Goal: Transaction & Acquisition: Purchase product/service

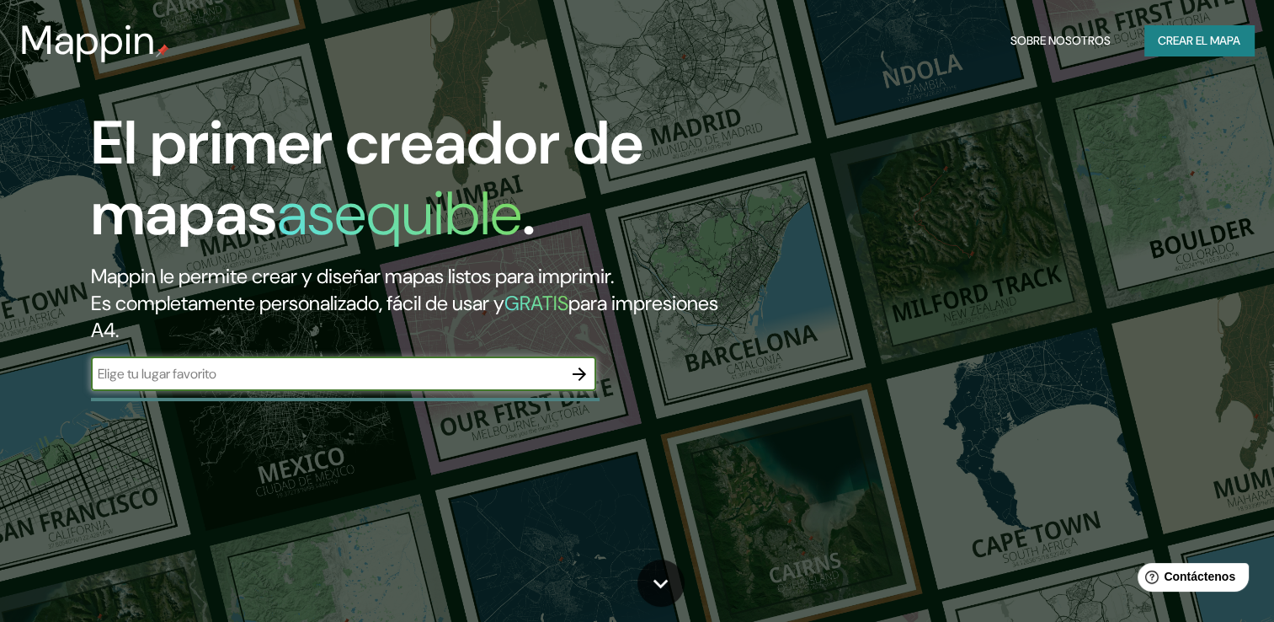
click at [217, 382] on input "text" at bounding box center [327, 373] width 472 height 19
click at [571, 381] on icon "button" at bounding box center [579, 374] width 20 height 20
click at [401, 371] on input "text" at bounding box center [327, 373] width 472 height 19
paste input "hotel brizo salta"
type input "hotel brizo salta"
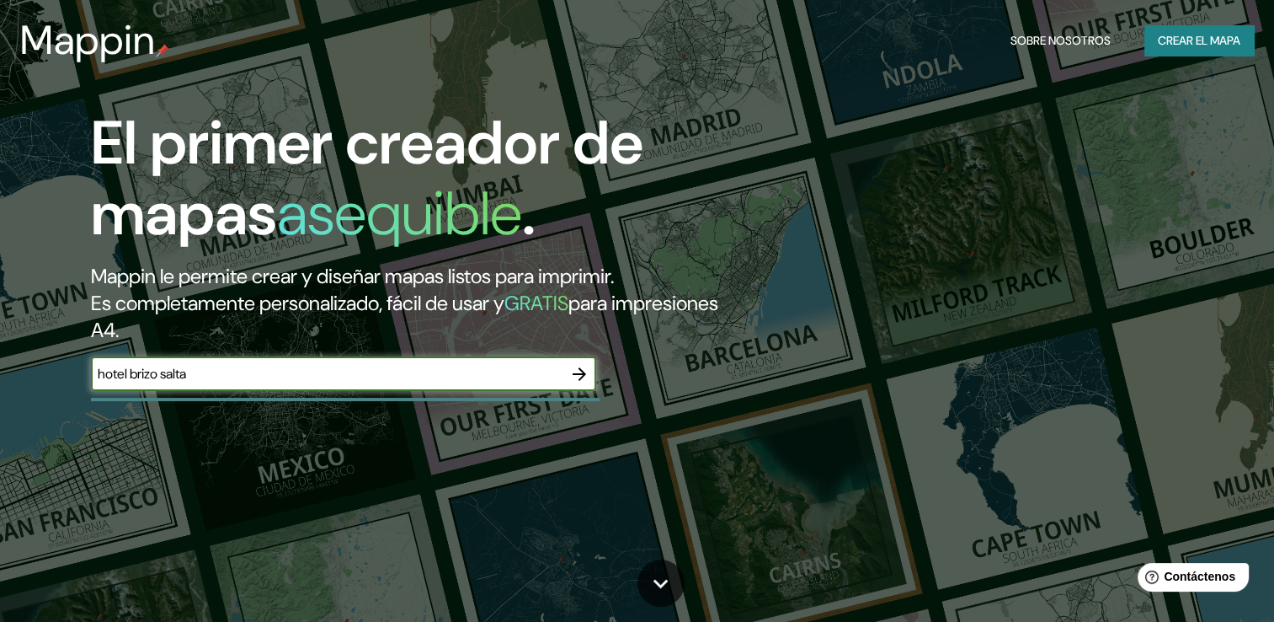
click at [588, 376] on icon "button" at bounding box center [579, 374] width 20 height 20
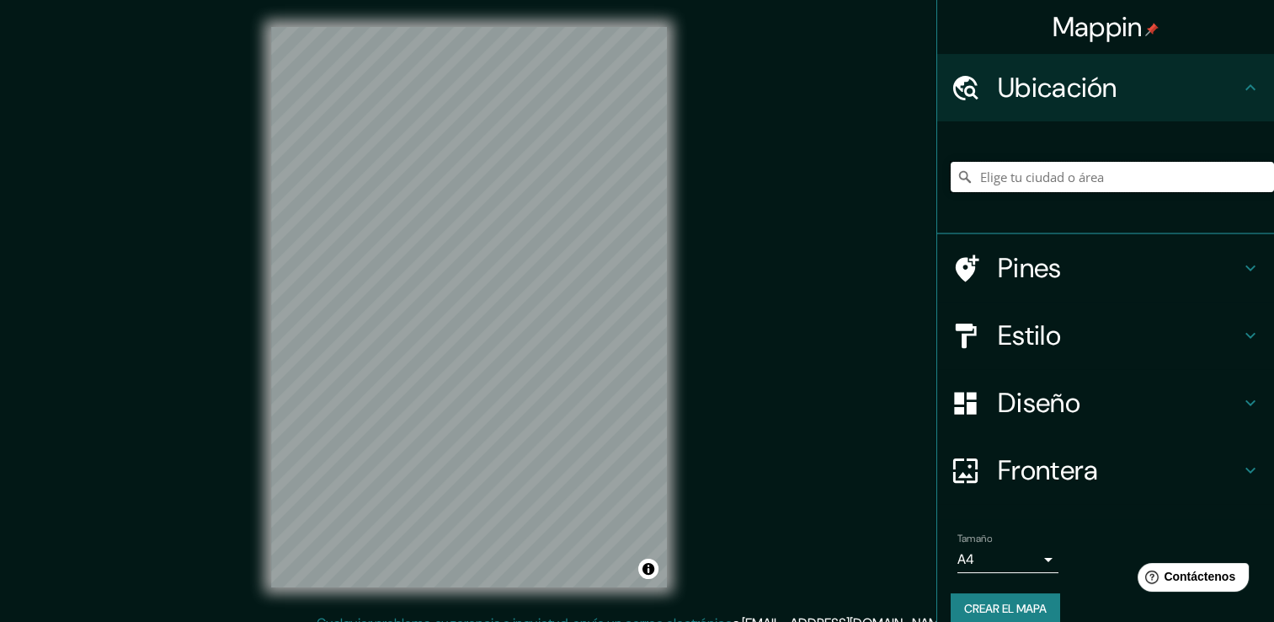
click at [1132, 166] on input "Elige tu ciudad o área" at bounding box center [1112, 177] width 323 height 30
click at [1223, 74] on h4 "Ubicación" at bounding box center [1119, 88] width 243 height 34
click at [1057, 161] on div at bounding box center [1112, 177] width 323 height 84
click at [1054, 175] on input "Elige tu ciudad o área" at bounding box center [1112, 177] width 323 height 30
click at [1220, 272] on h4 "Pines" at bounding box center [1119, 268] width 243 height 34
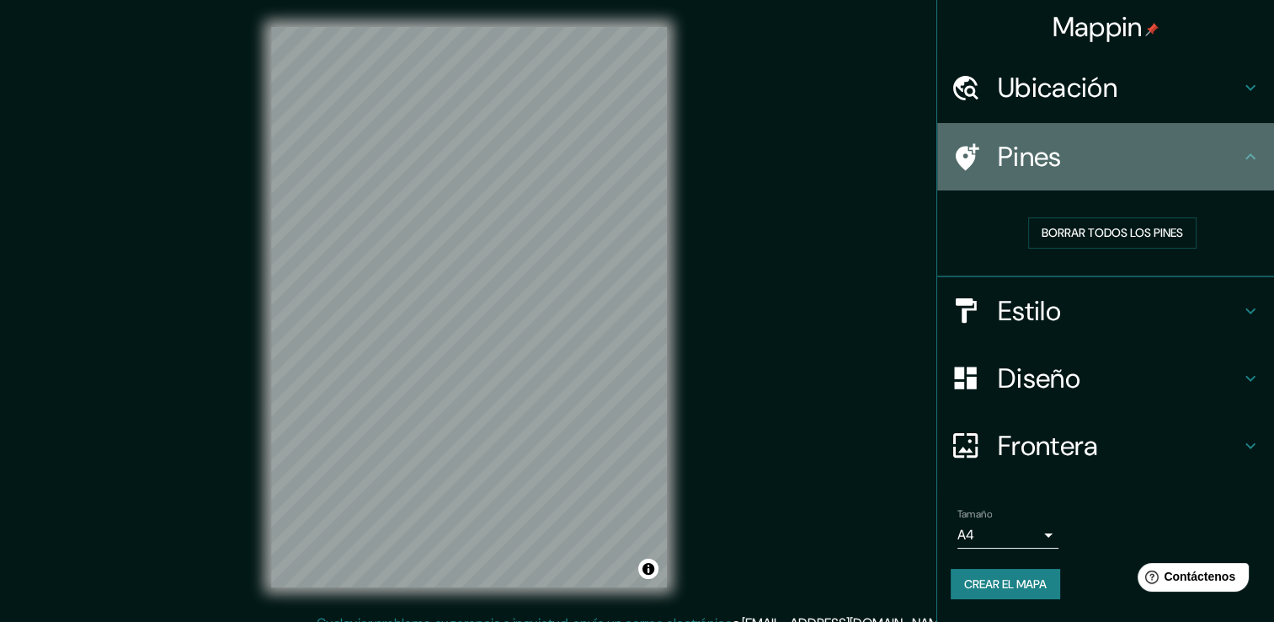
click at [1236, 163] on h4 "Pines" at bounding box center [1119, 157] width 243 height 34
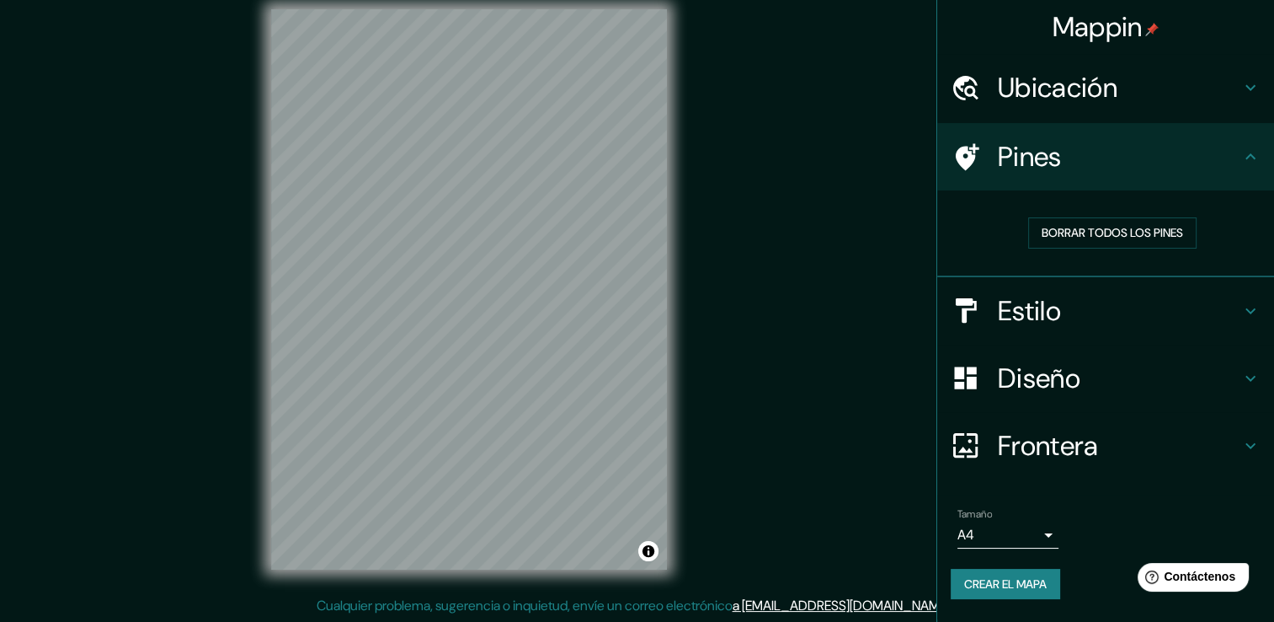
scroll to position [19, 0]
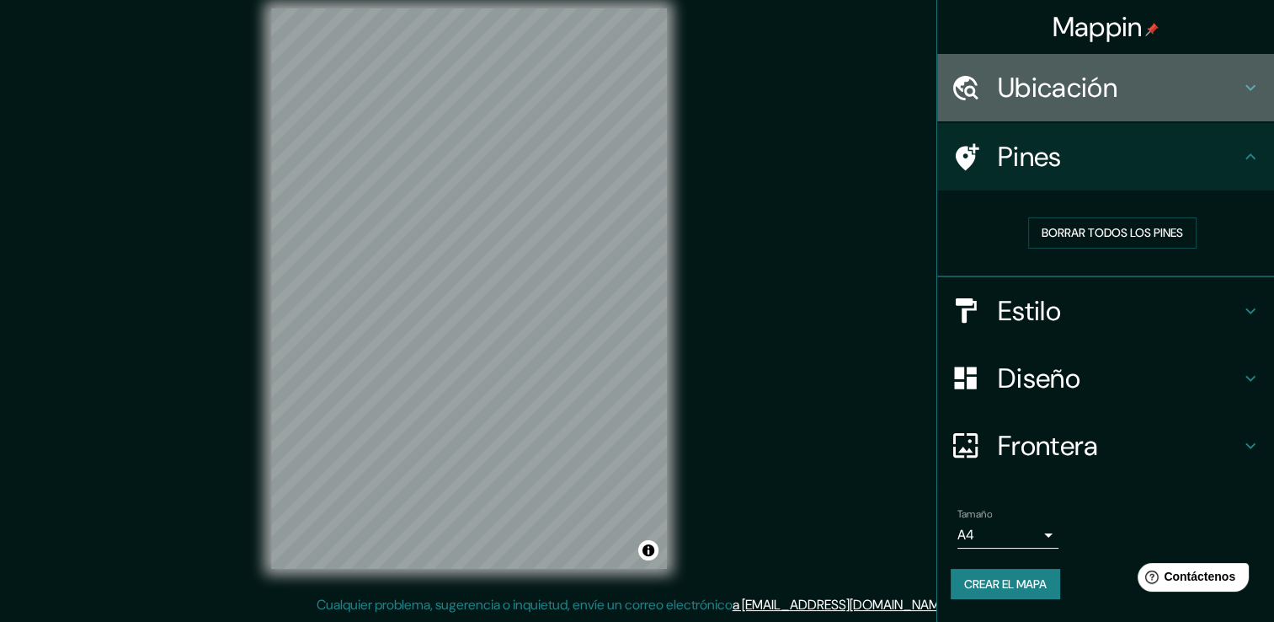
click at [1241, 77] on icon at bounding box center [1251, 87] width 20 height 20
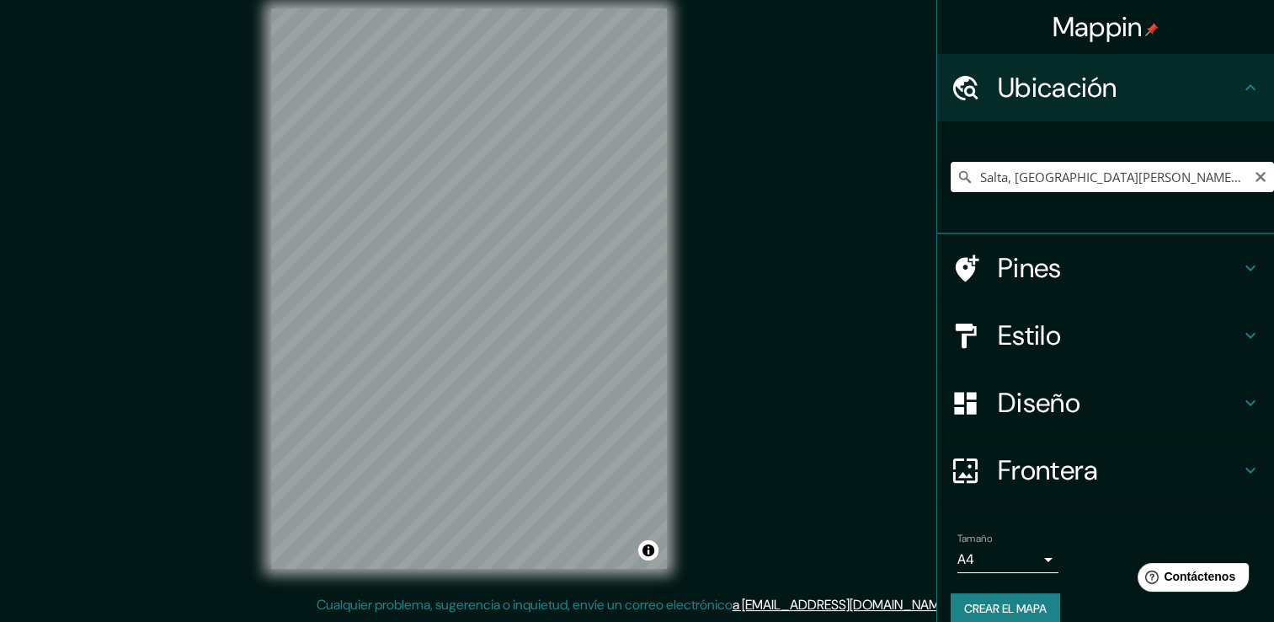
click at [1193, 174] on input "Salta, [GEOGRAPHIC_DATA][PERSON_NAME], [GEOGRAPHIC_DATA]" at bounding box center [1112, 177] width 323 height 30
click at [971, 175] on input "Salta, [GEOGRAPHIC_DATA][PERSON_NAME], [GEOGRAPHIC_DATA]" at bounding box center [1112, 177] width 323 height 30
click at [969, 174] on input "Salta, [GEOGRAPHIC_DATA][PERSON_NAME], [GEOGRAPHIC_DATA]" at bounding box center [1112, 177] width 323 height 30
click at [970, 174] on input "Salta, [GEOGRAPHIC_DATA][PERSON_NAME], [GEOGRAPHIC_DATA]" at bounding box center [1112, 177] width 323 height 30
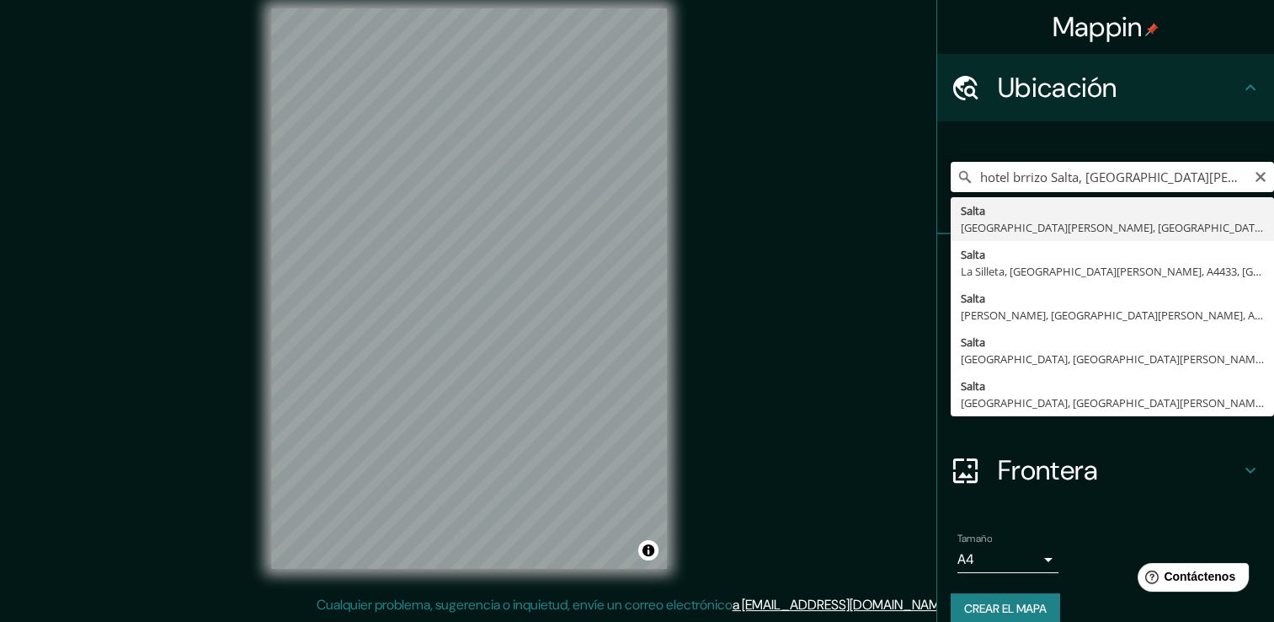
drag, startPoint x: 1043, startPoint y: 177, endPoint x: 1108, endPoint y: 180, distance: 65.8
click at [1133, 186] on input "hotel brrizo Salta, [GEOGRAPHIC_DATA][PERSON_NAME], [GEOGRAPHIC_DATA]" at bounding box center [1112, 177] width 323 height 30
click at [1088, 175] on input "hotel brrizo Salta, [GEOGRAPHIC_DATA][PERSON_NAME], [GEOGRAPHIC_DATA]" at bounding box center [1112, 177] width 323 height 30
drag, startPoint x: 1067, startPoint y: 177, endPoint x: 1278, endPoint y: 190, distance: 211.0
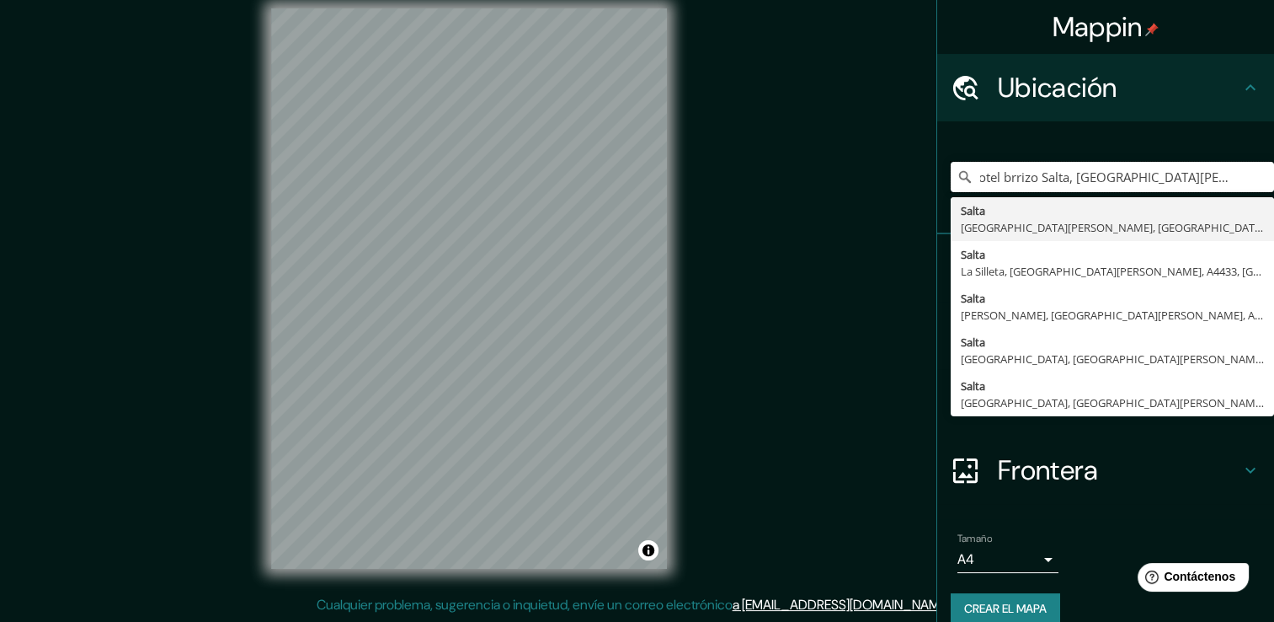
click at [1273, 190] on html "Mappin Ubicación hotel brrizo [GEOGRAPHIC_DATA], [GEOGRAPHIC_DATA][PERSON_NAME]…" at bounding box center [637, 292] width 1274 height 622
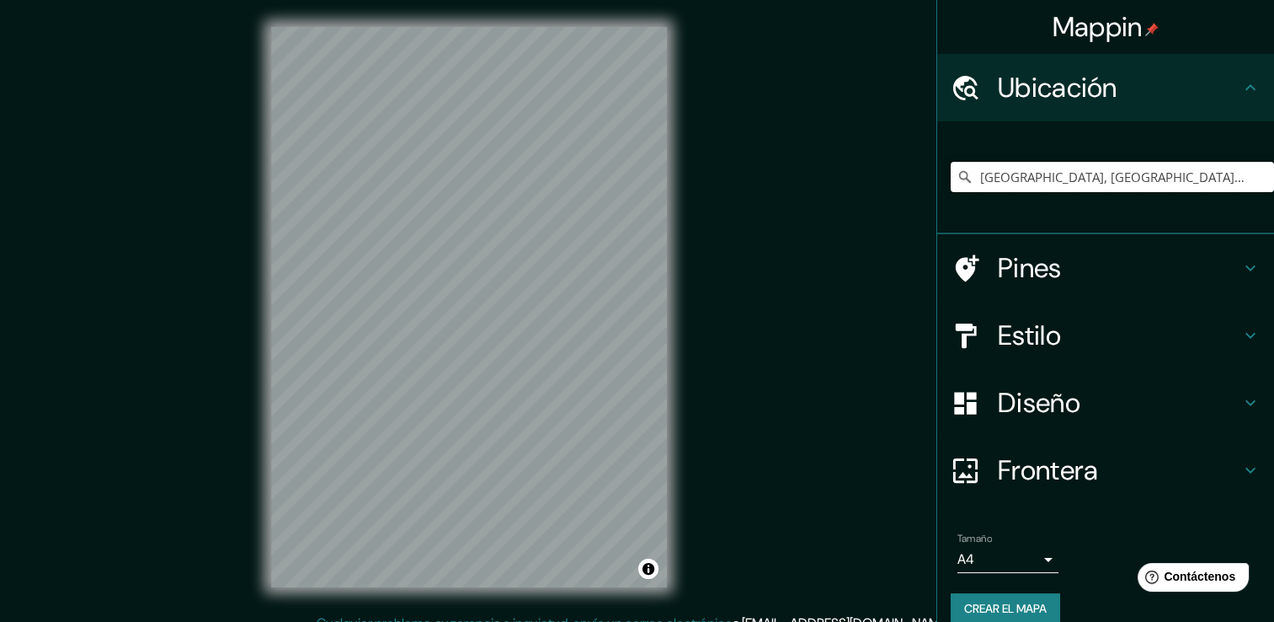
scroll to position [0, 0]
type input "[GEOGRAPHIC_DATA], [GEOGRAPHIC_DATA][DATE] 4390, [GEOGRAPHIC_DATA]"
